Goal: Transaction & Acquisition: Purchase product/service

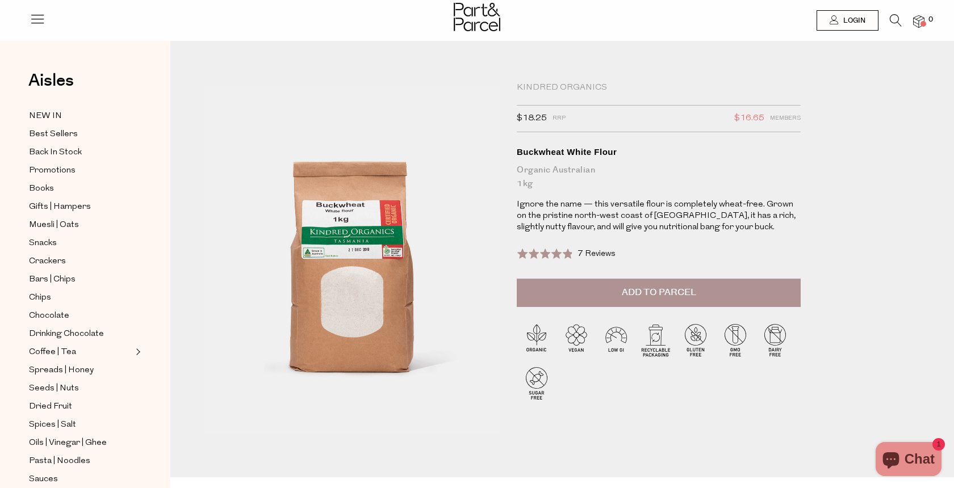
click at [343, 244] on img at bounding box center [351, 260] width 295 height 349
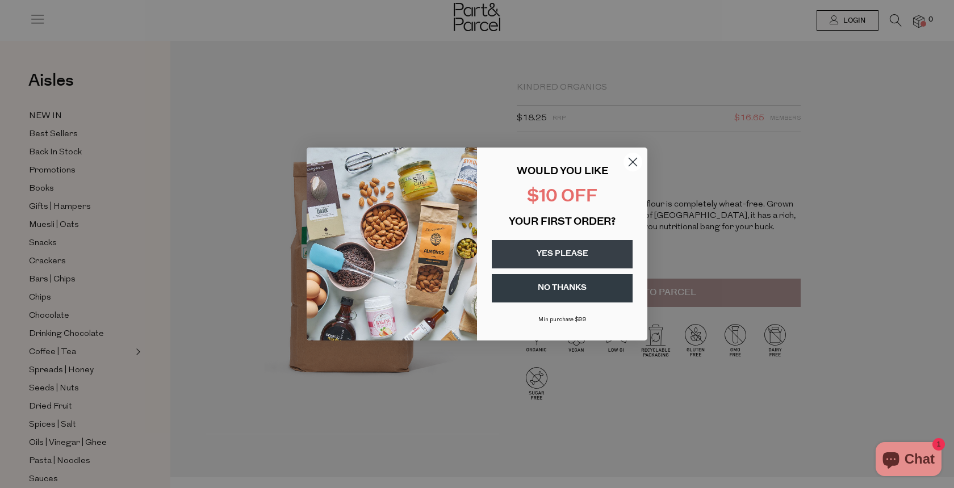
click at [642, 158] on icon "Close dialog" at bounding box center [633, 162] width 20 height 20
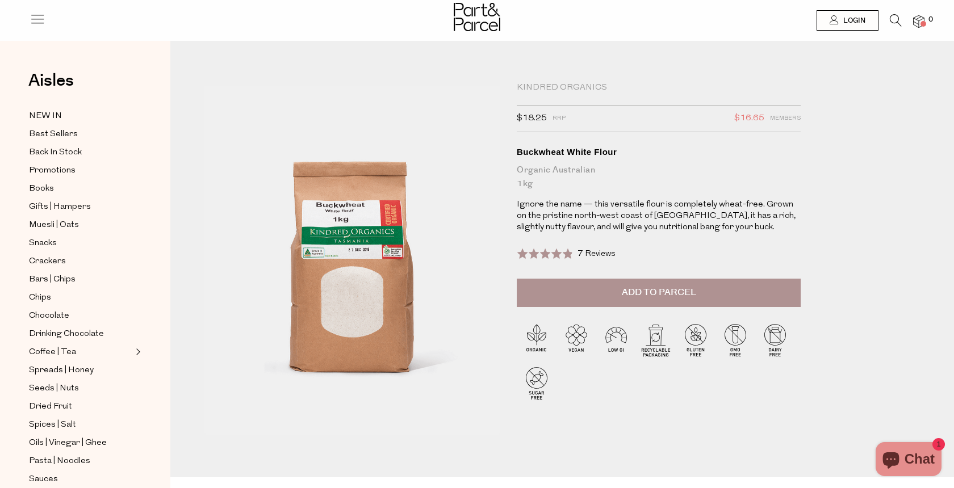
click at [628, 161] on h1 "Buckwheat White Flour Organic Australian 1kg" at bounding box center [659, 169] width 284 height 44
